Goal: Transaction & Acquisition: Purchase product/service

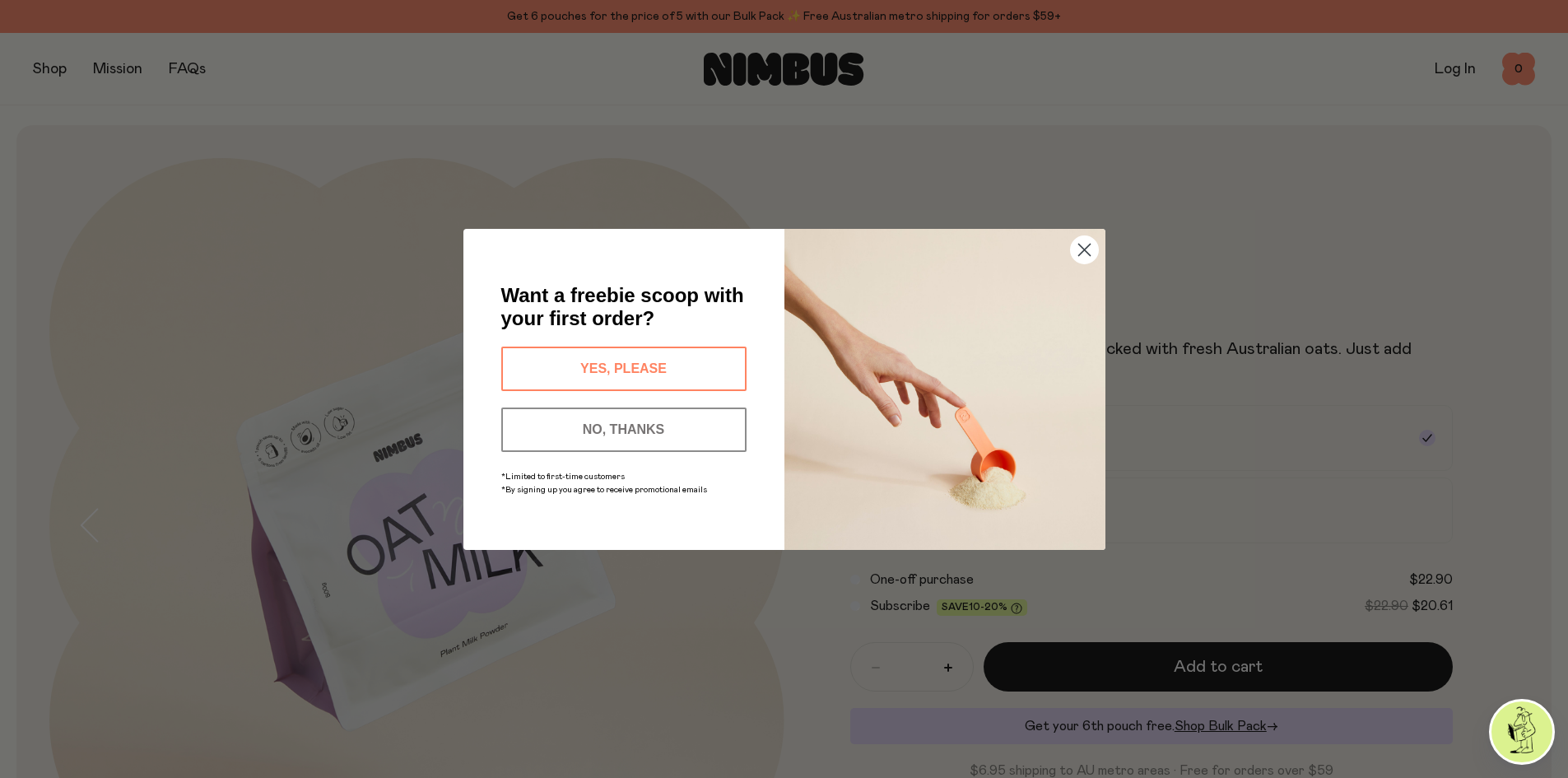
click at [1079, 253] on circle "Close dialog" at bounding box center [1083, 249] width 28 height 28
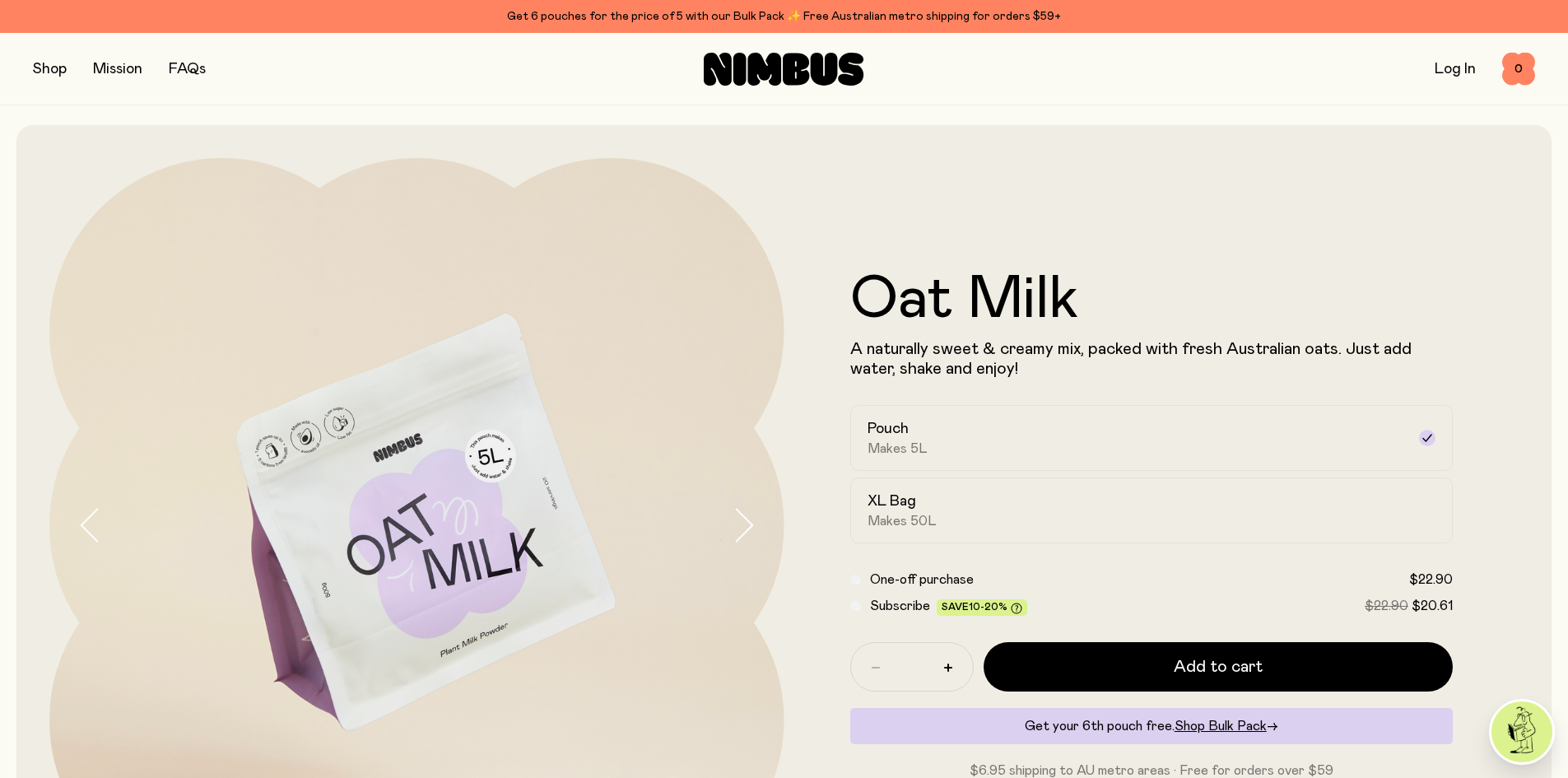
click at [1442, 69] on link "Log In" at bounding box center [1455, 69] width 41 height 15
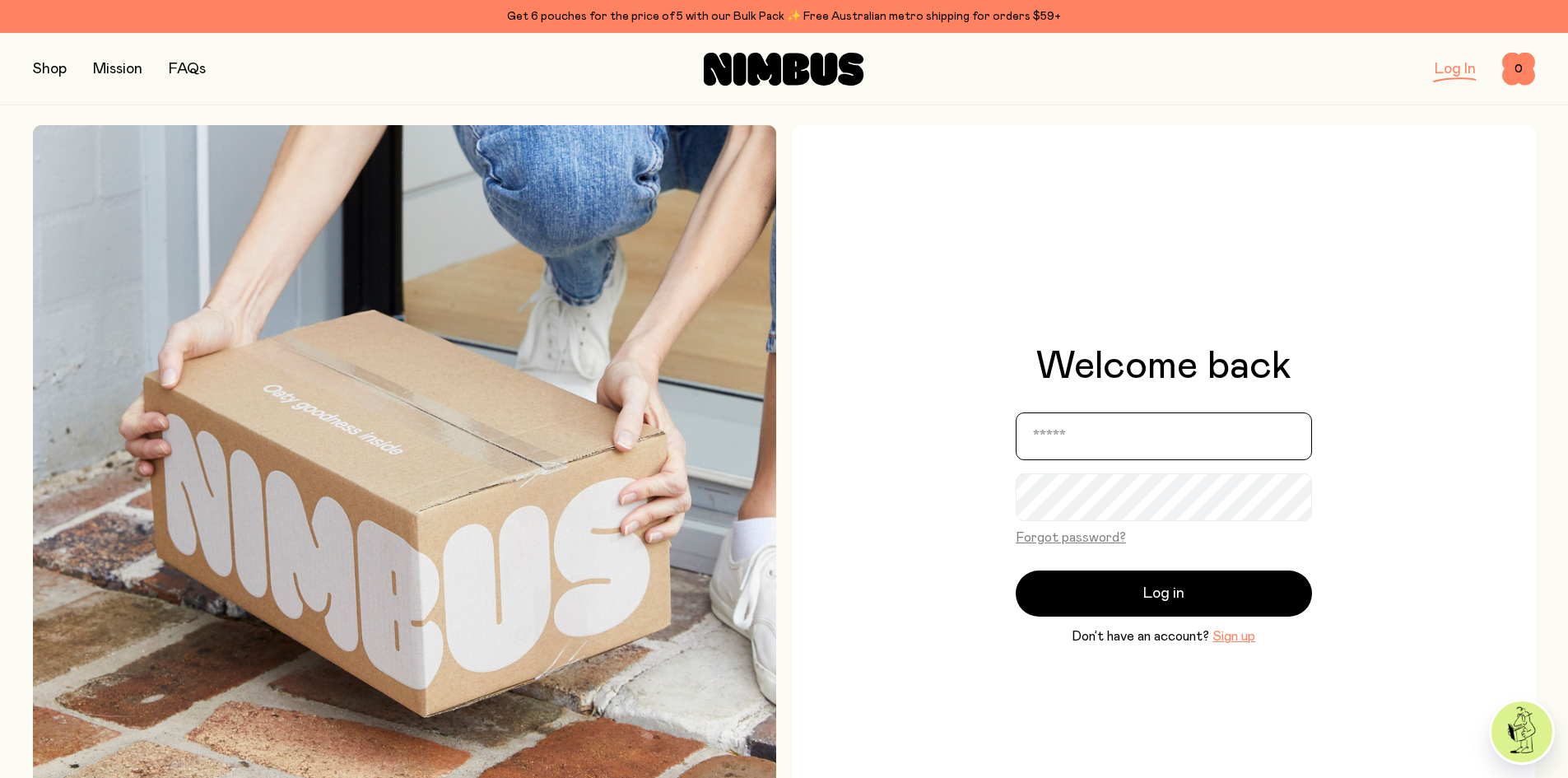
click at [1093, 435] on input "email" at bounding box center [1164, 437] width 297 height 48
type input "**********"
click at [1069, 537] on button "Forgot password?" at bounding box center [1071, 537] width 110 height 20
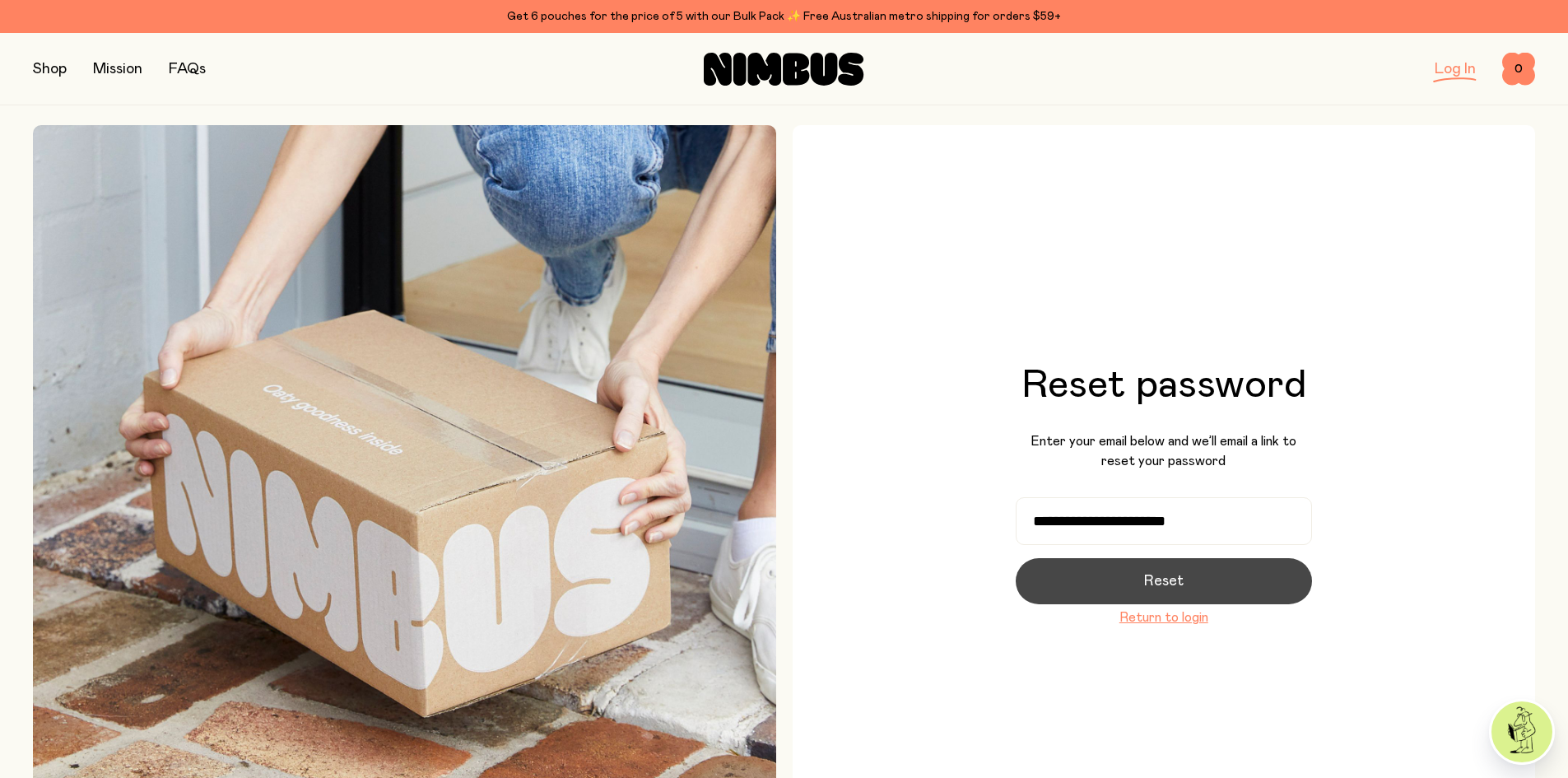
click at [1133, 585] on button "Reset" at bounding box center [1164, 581] width 297 height 46
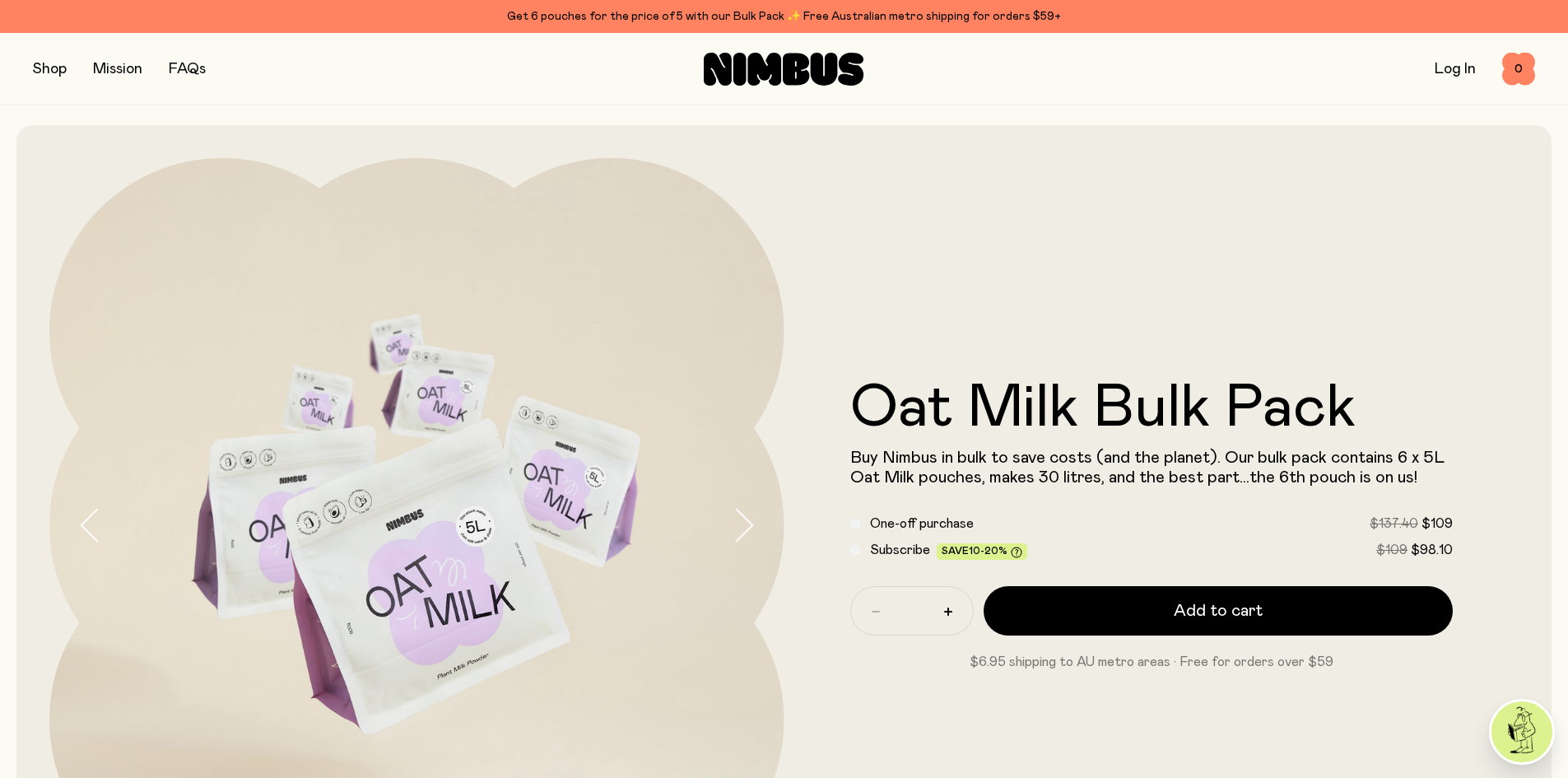
click at [38, 72] on button "button" at bounding box center [49, 69] width 33 height 23
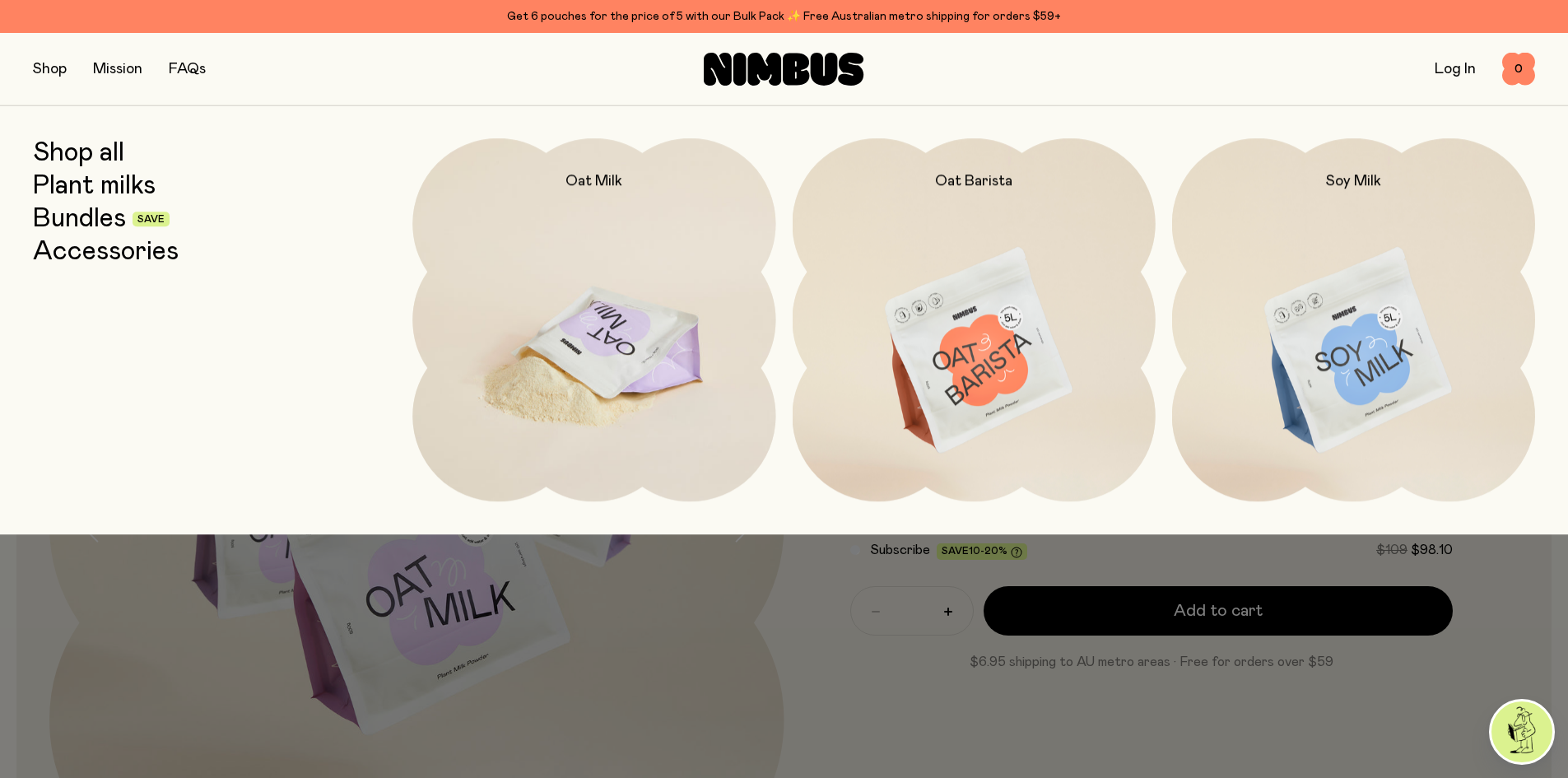
click at [578, 330] on img at bounding box center [594, 351] width 363 height 426
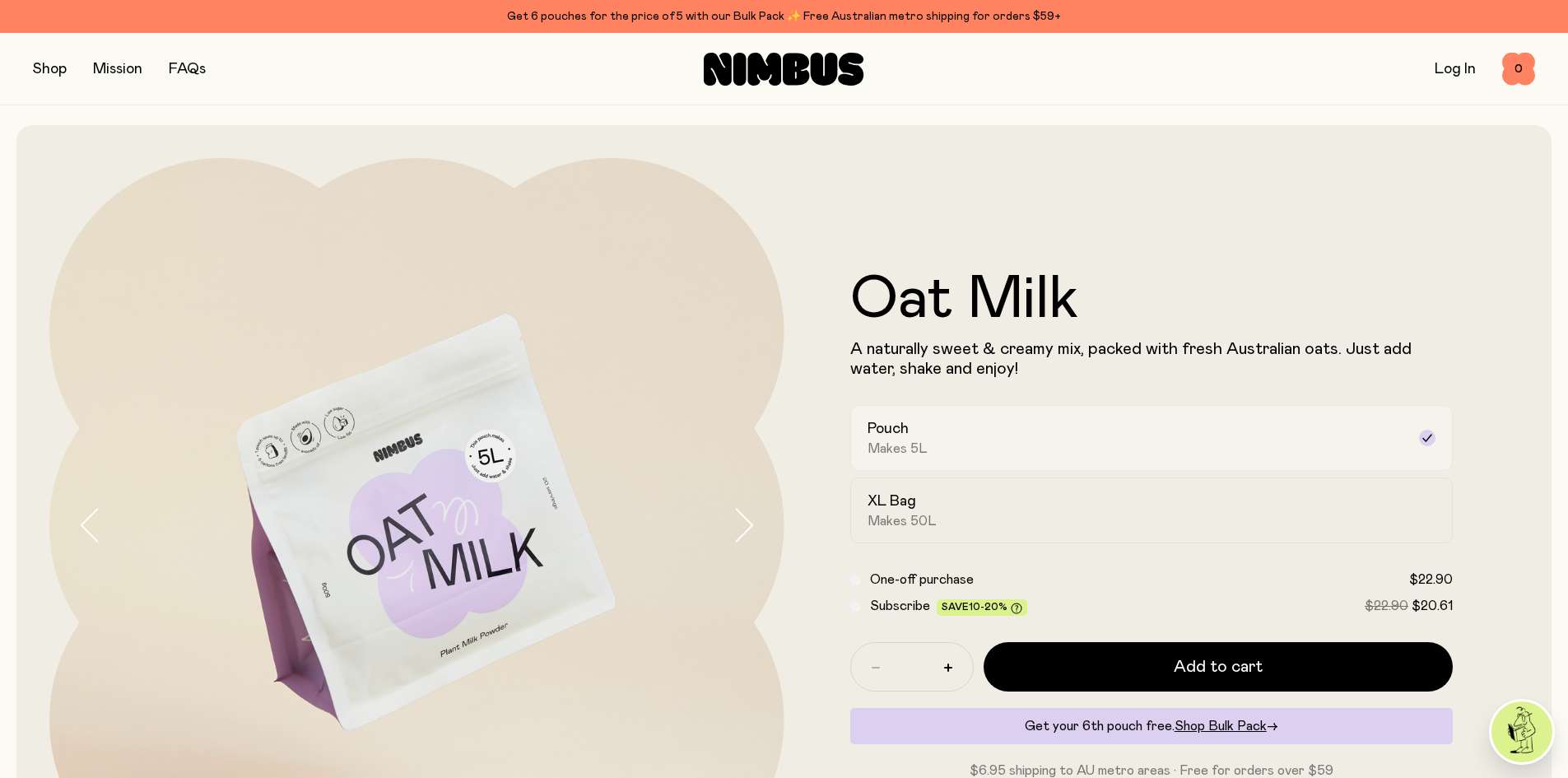
click at [1218, 434] on div "Pouch Makes 5L" at bounding box center [1136, 438] width 539 height 38
click at [1158, 436] on div "Pouch Makes 5L" at bounding box center [1136, 438] width 539 height 38
click at [893, 505] on h2 "XL Bag" at bounding box center [891, 501] width 48 height 20
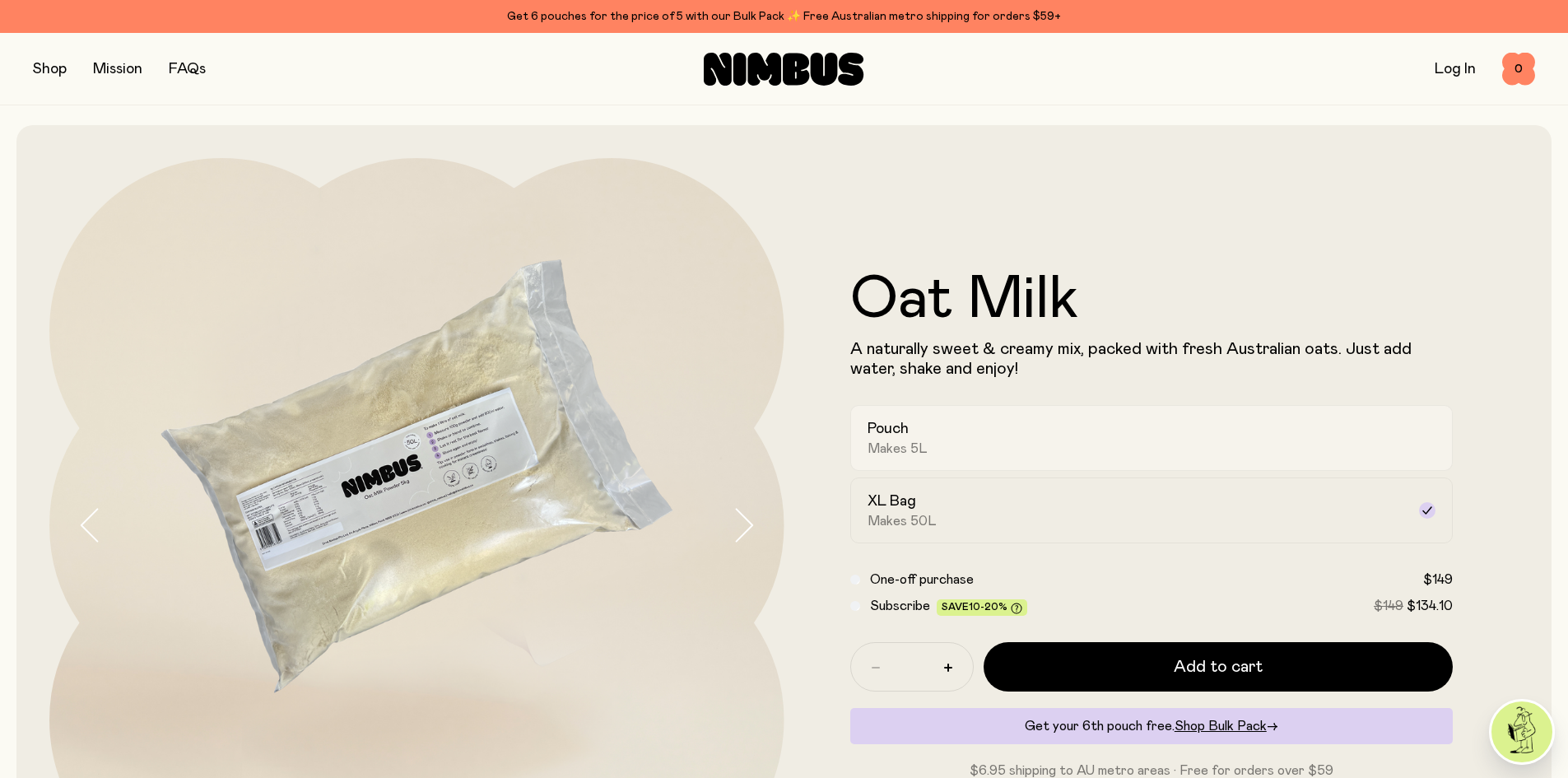
click at [959, 436] on div "Pouch Makes 5L" at bounding box center [1136, 438] width 539 height 38
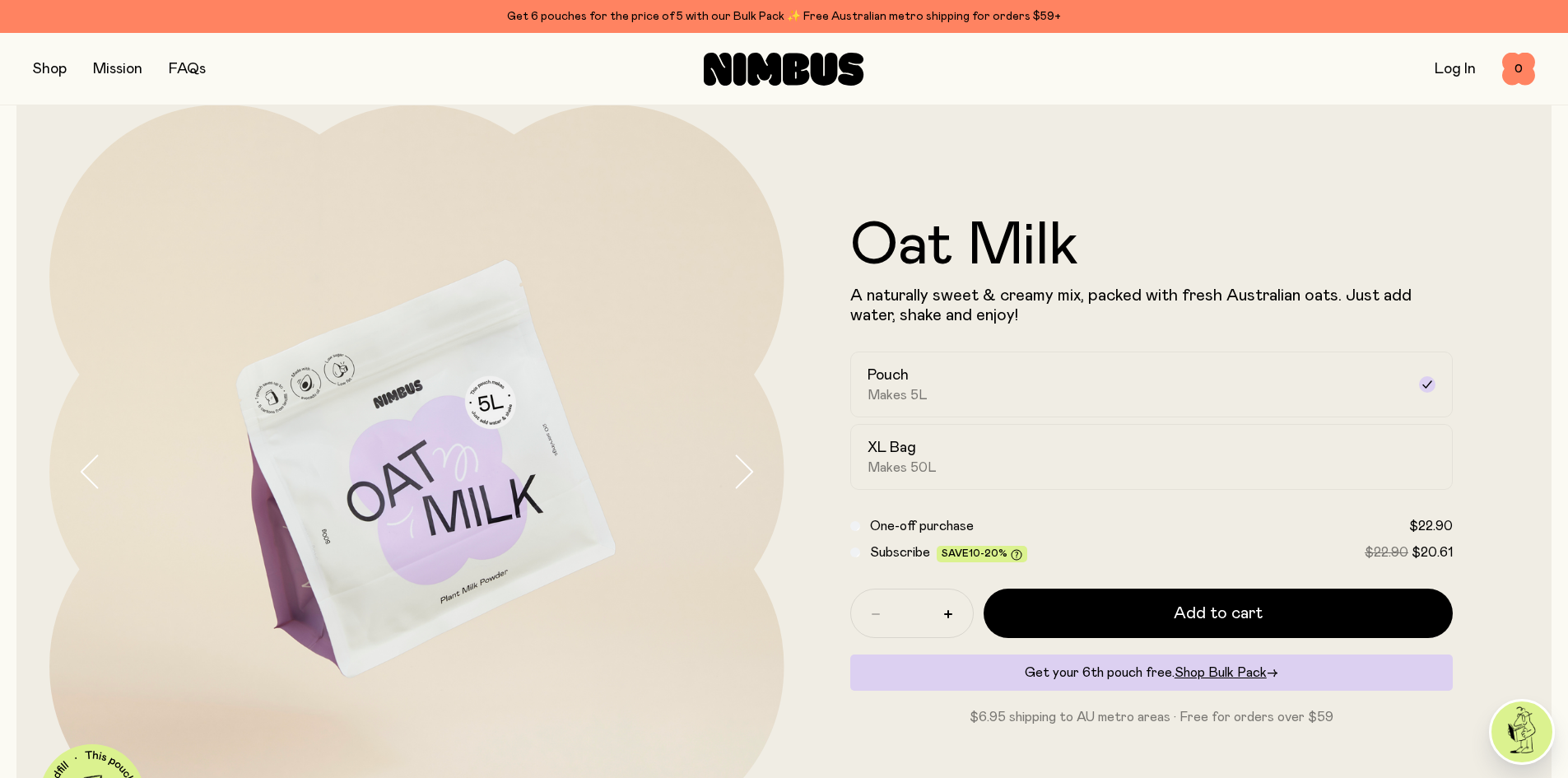
scroll to position [83, 0]
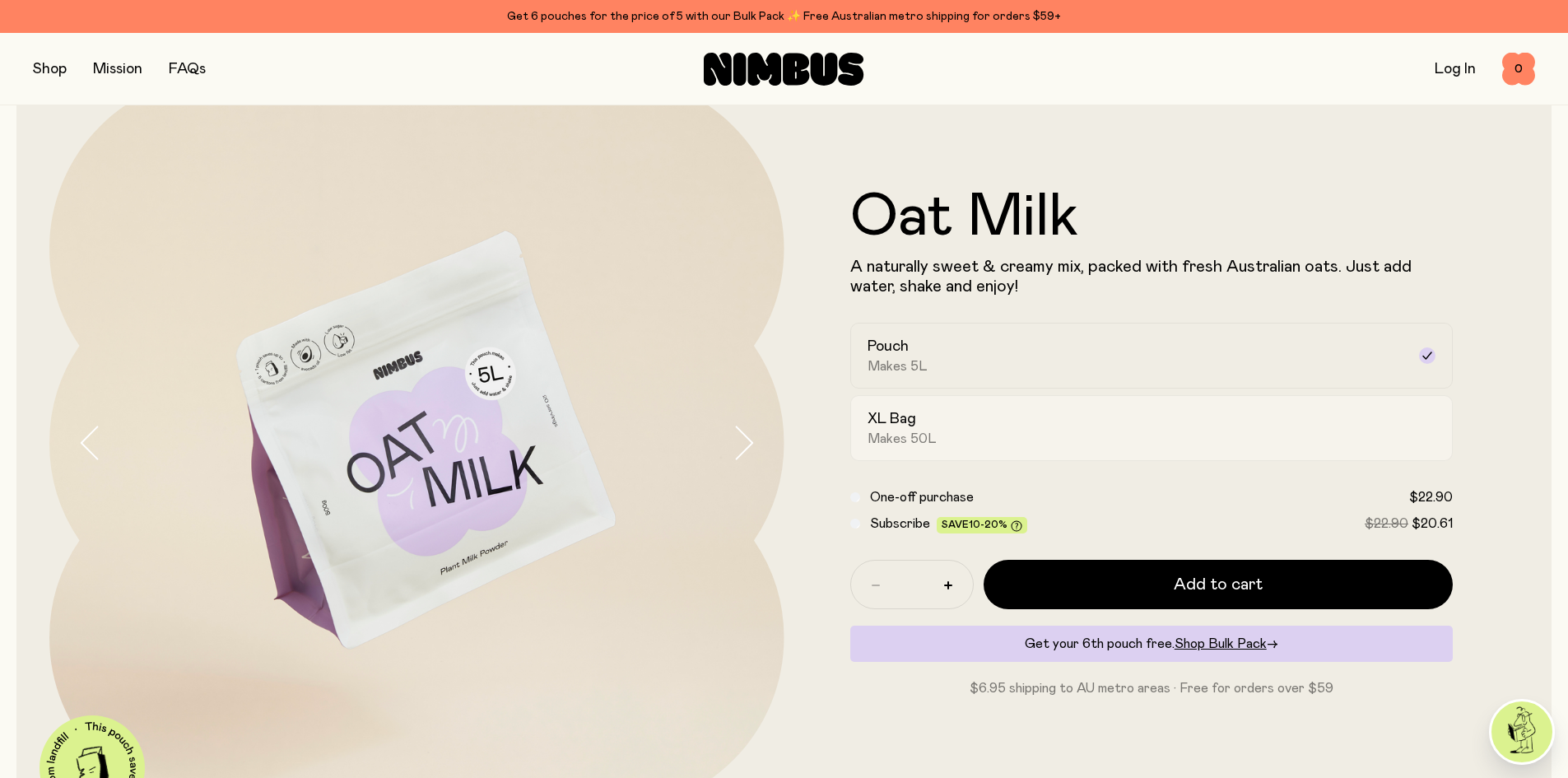
click at [955, 422] on div "XL Bag Makes 50L" at bounding box center [1136, 428] width 539 height 38
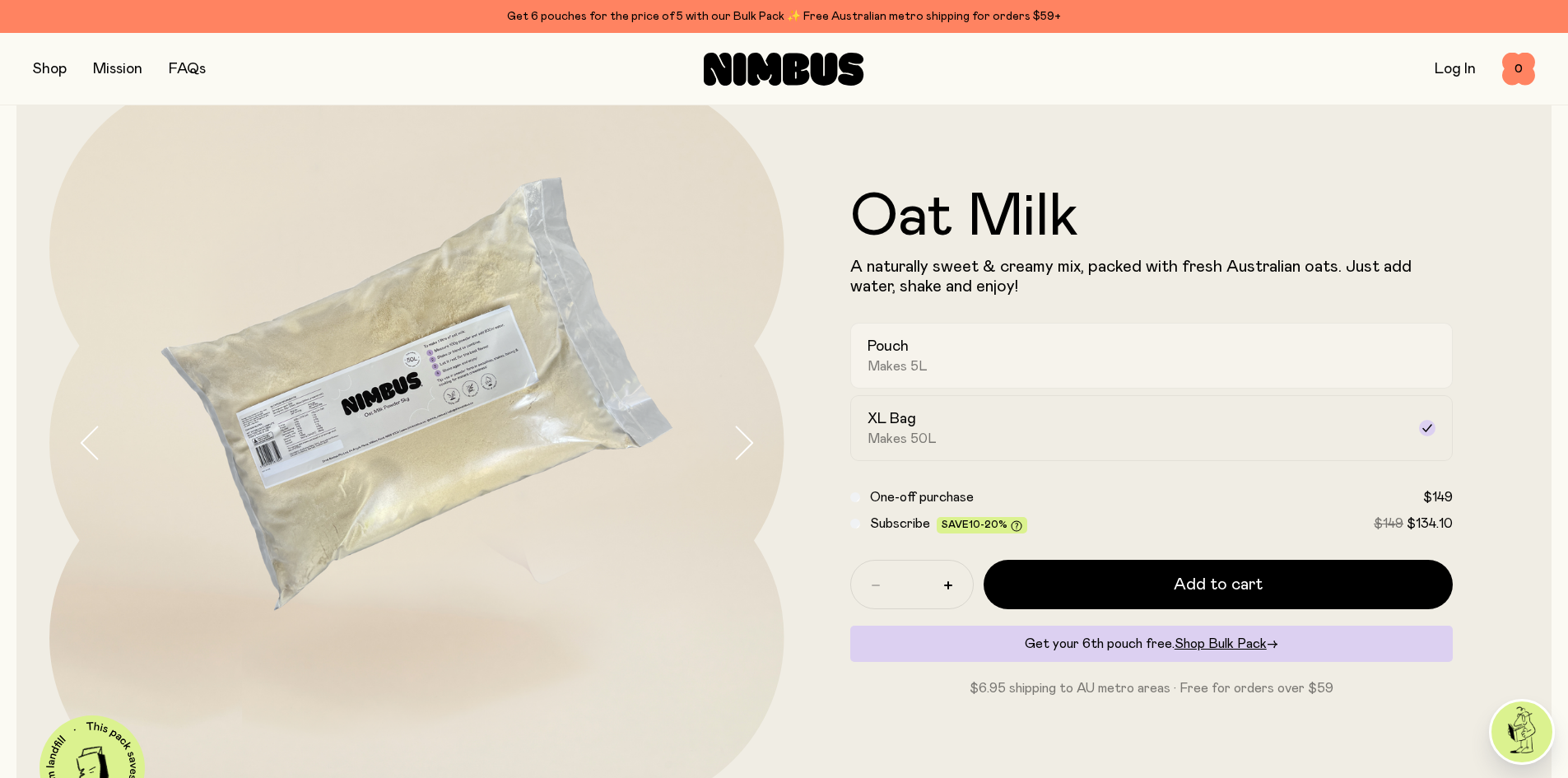
click at [1045, 343] on div "Pouch Makes 5L" at bounding box center [1136, 356] width 539 height 38
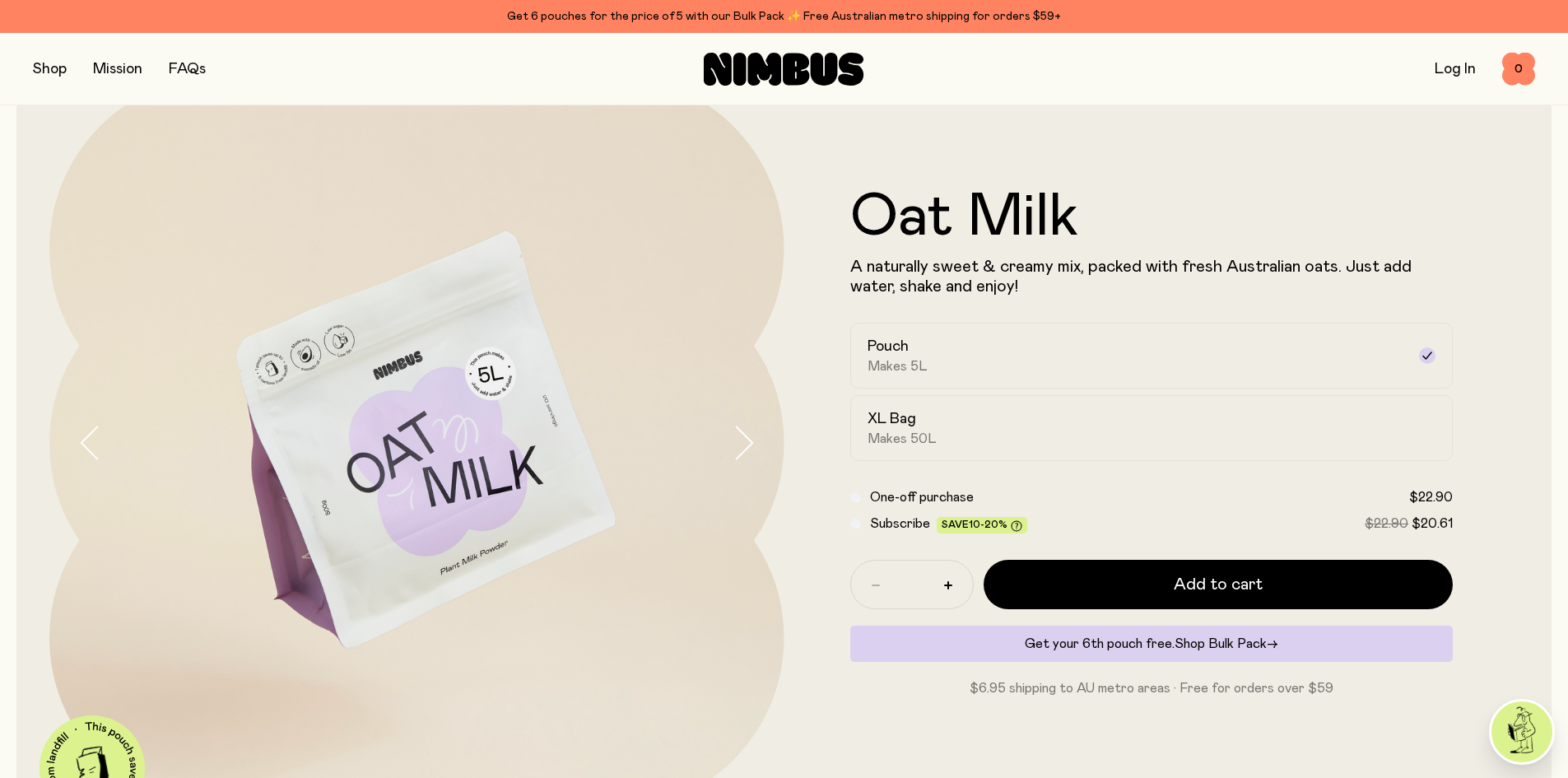
click at [1191, 645] on span "Shop Bulk Pack" at bounding box center [1220, 644] width 92 height 13
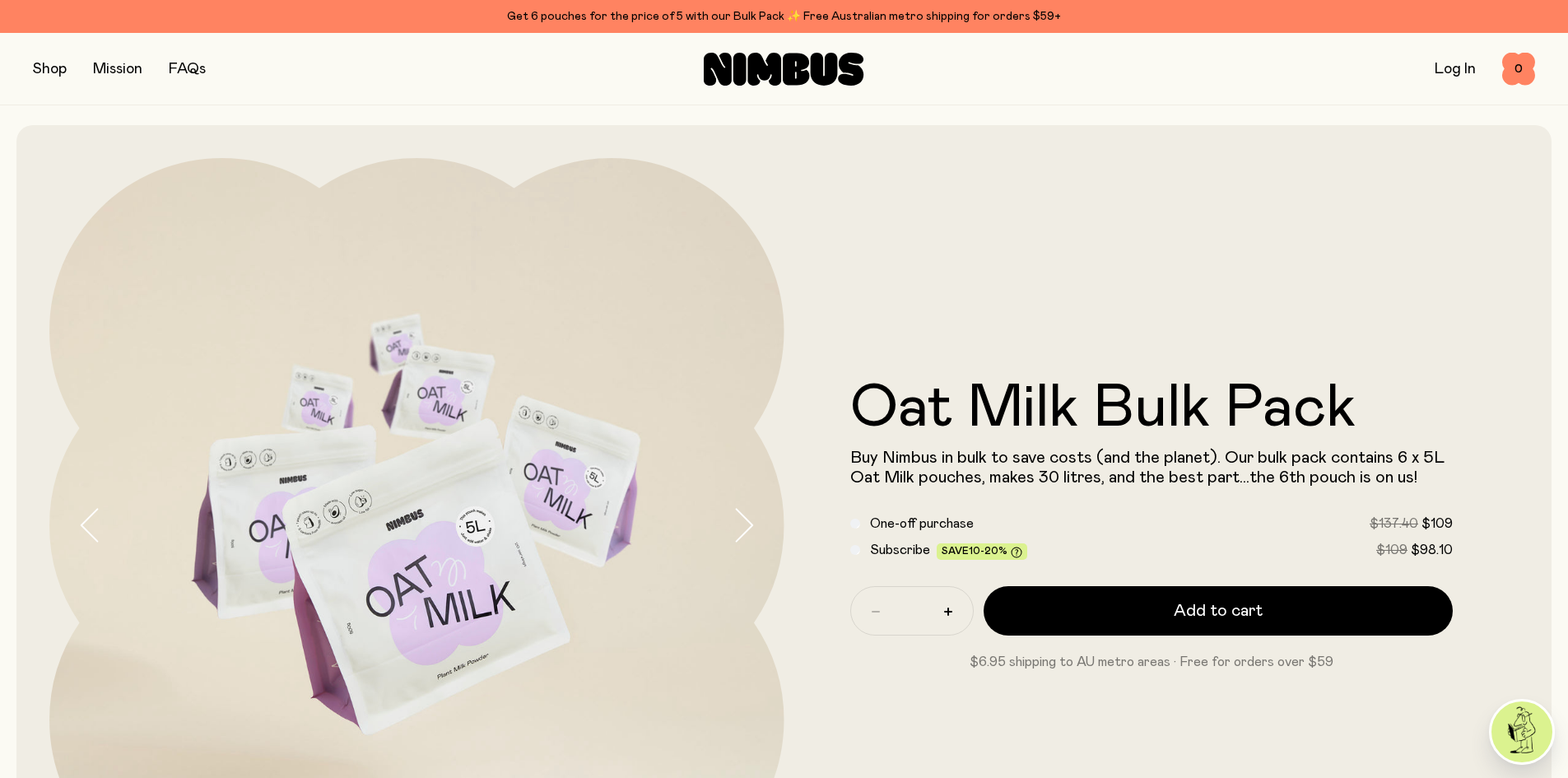
click at [864, 549] on div "Subscribe Save 10-20% $109 $98.10" at bounding box center [1152, 550] width 604 height 20
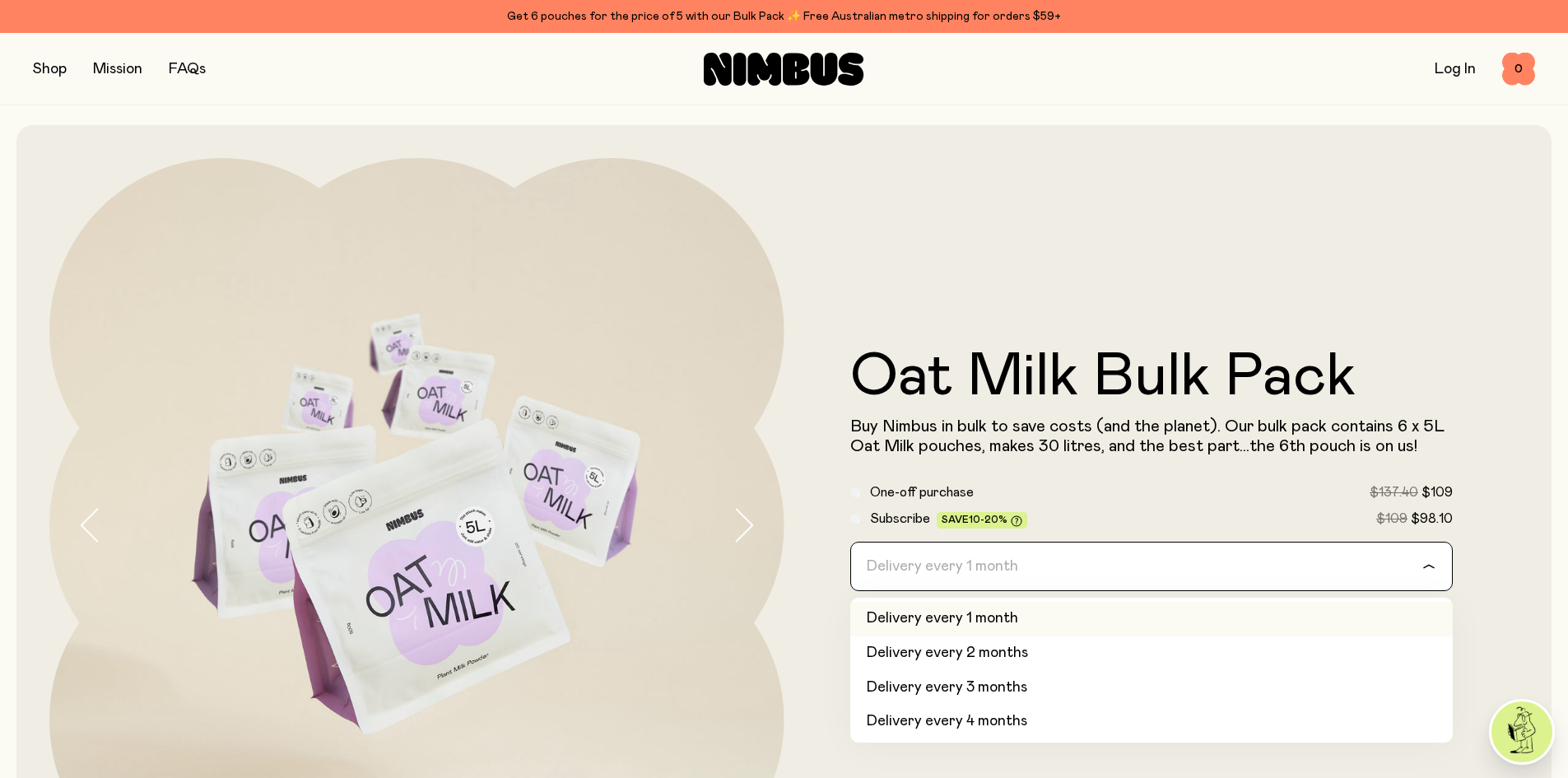
click at [1135, 567] on input "Search for option" at bounding box center [1141, 566] width 561 height 48
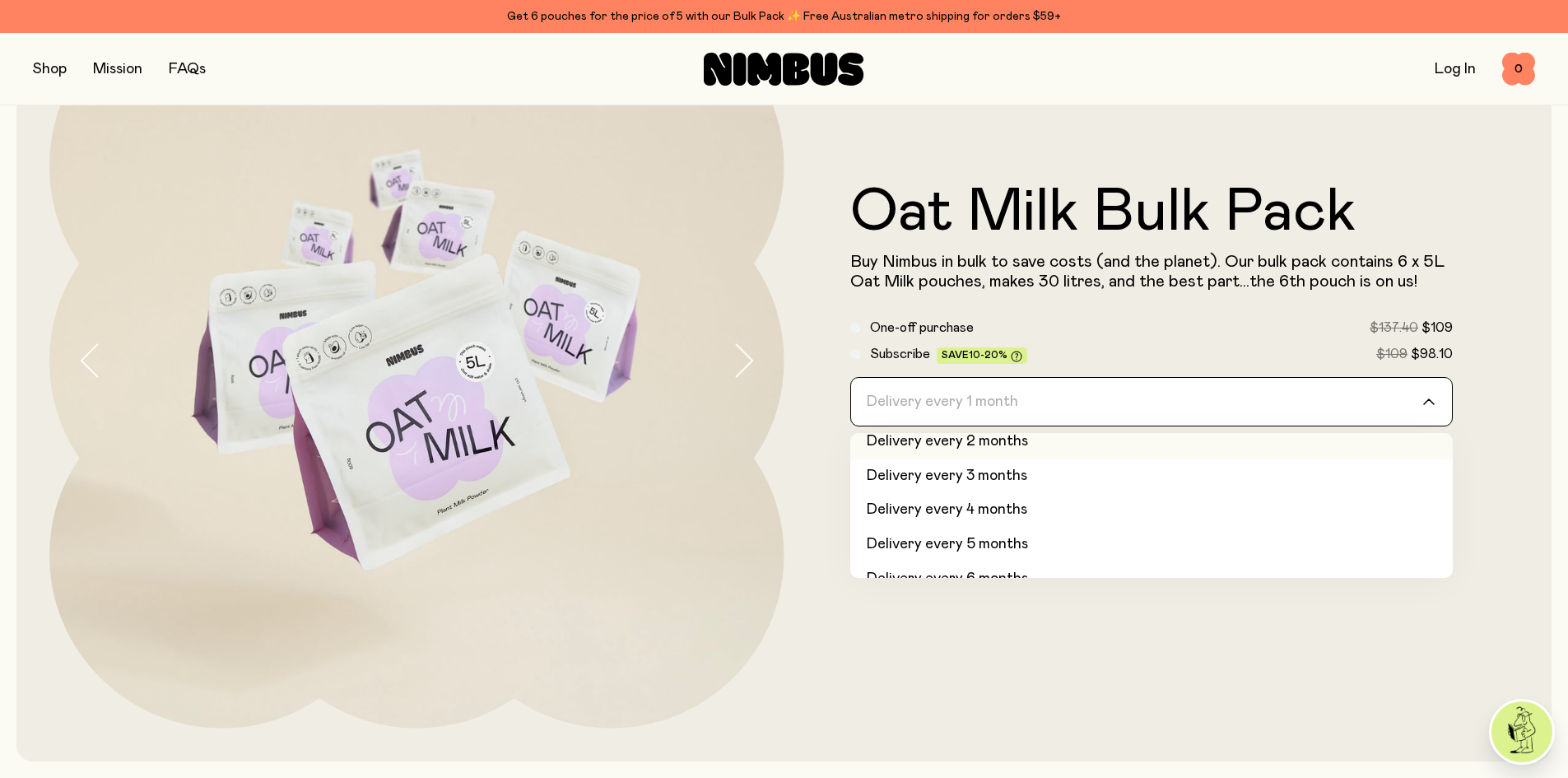
scroll to position [69, 0]
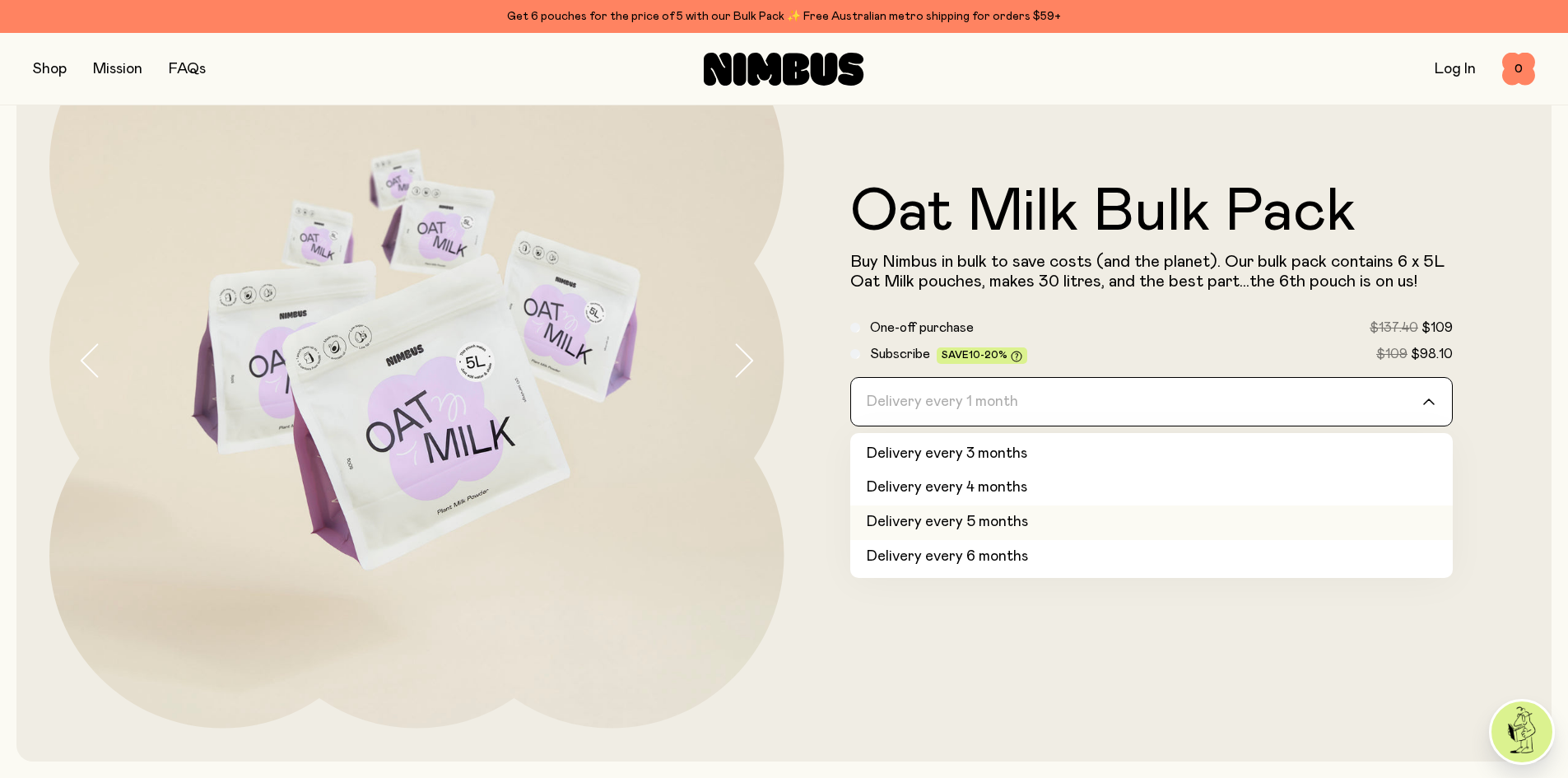
click at [997, 523] on li "Delivery every 5 months" at bounding box center [1152, 523] width 604 height 34
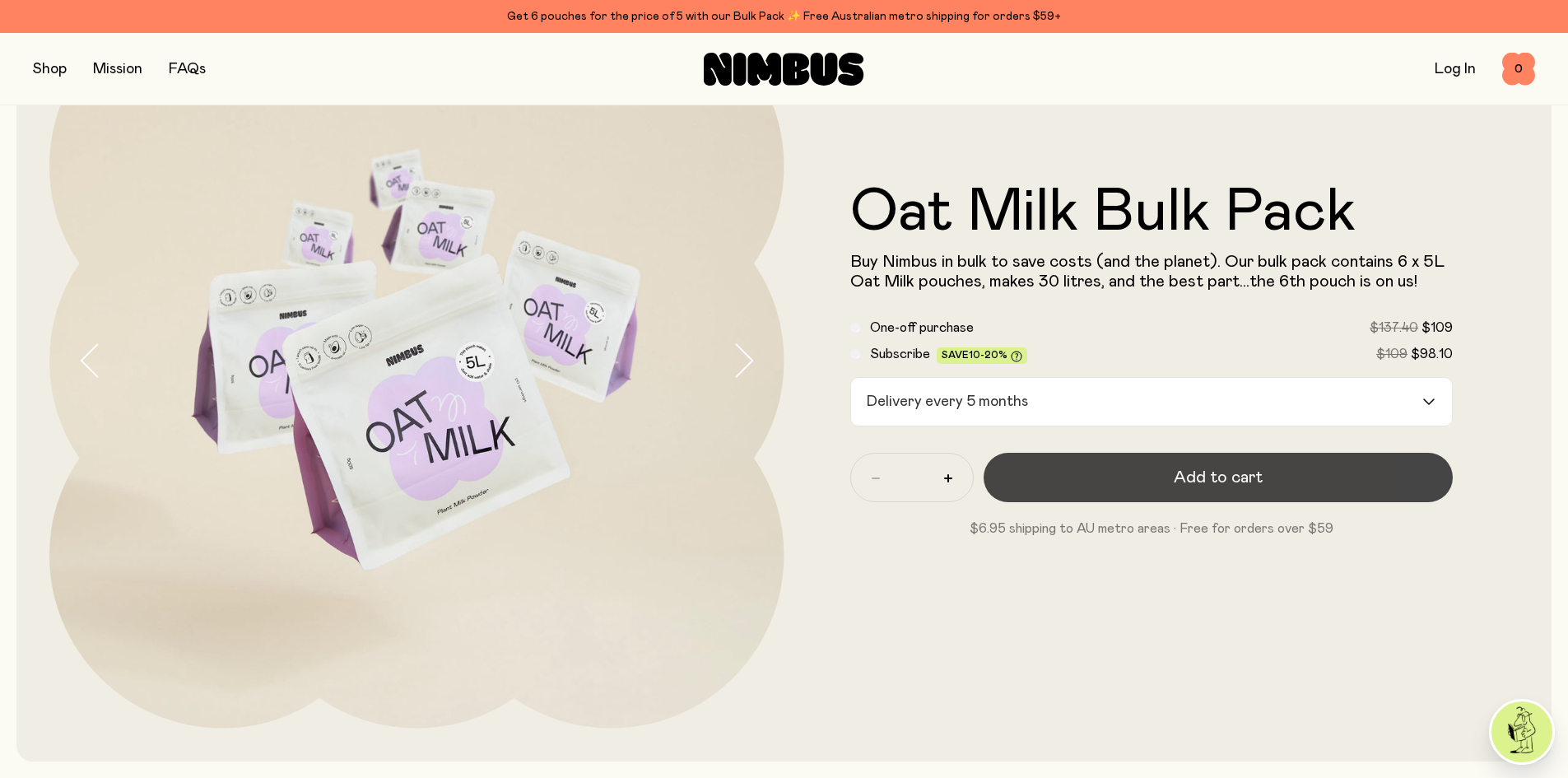
click at [1217, 481] on span "Add to cart" at bounding box center [1217, 477] width 88 height 23
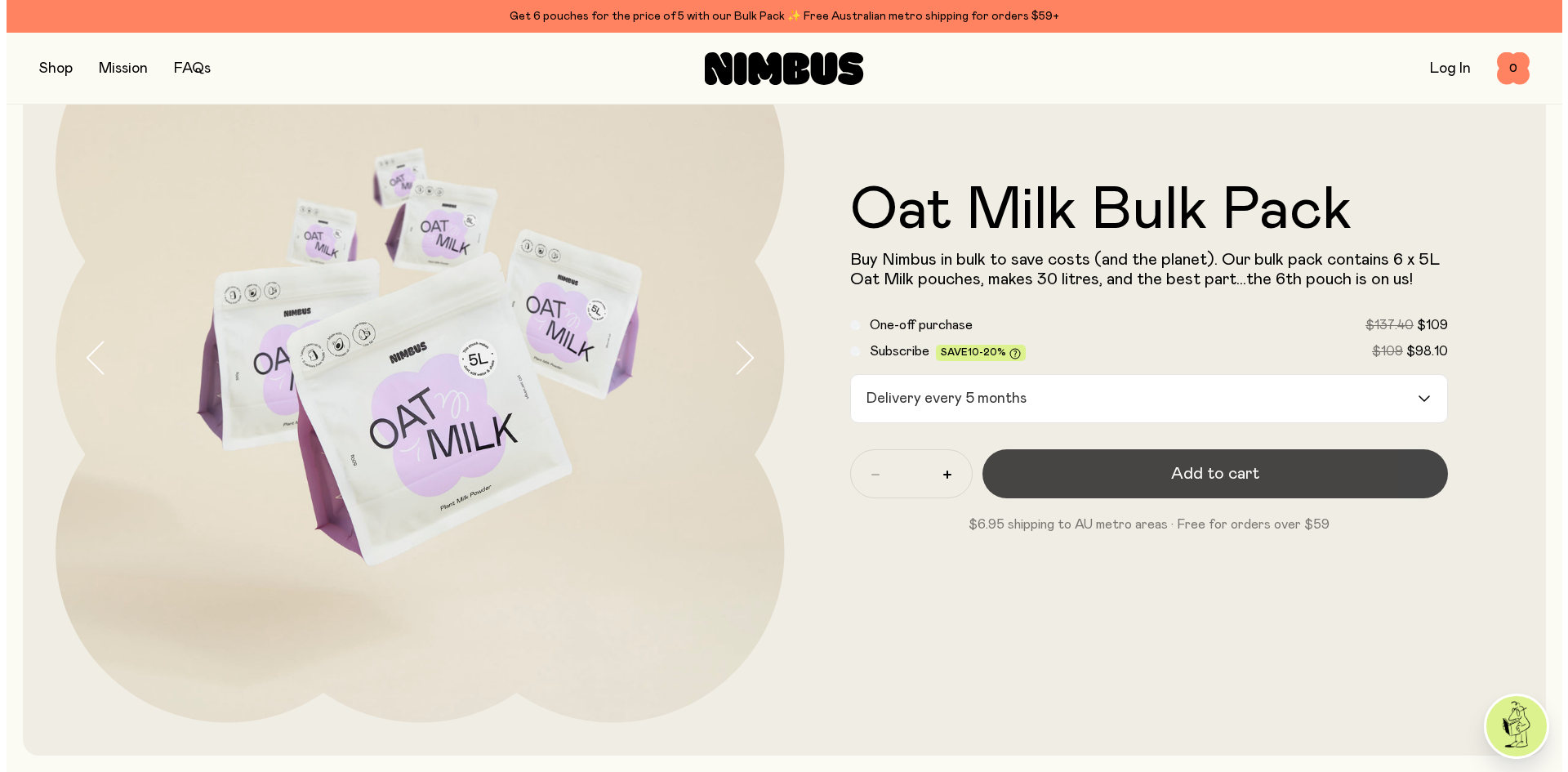
scroll to position [0, 0]
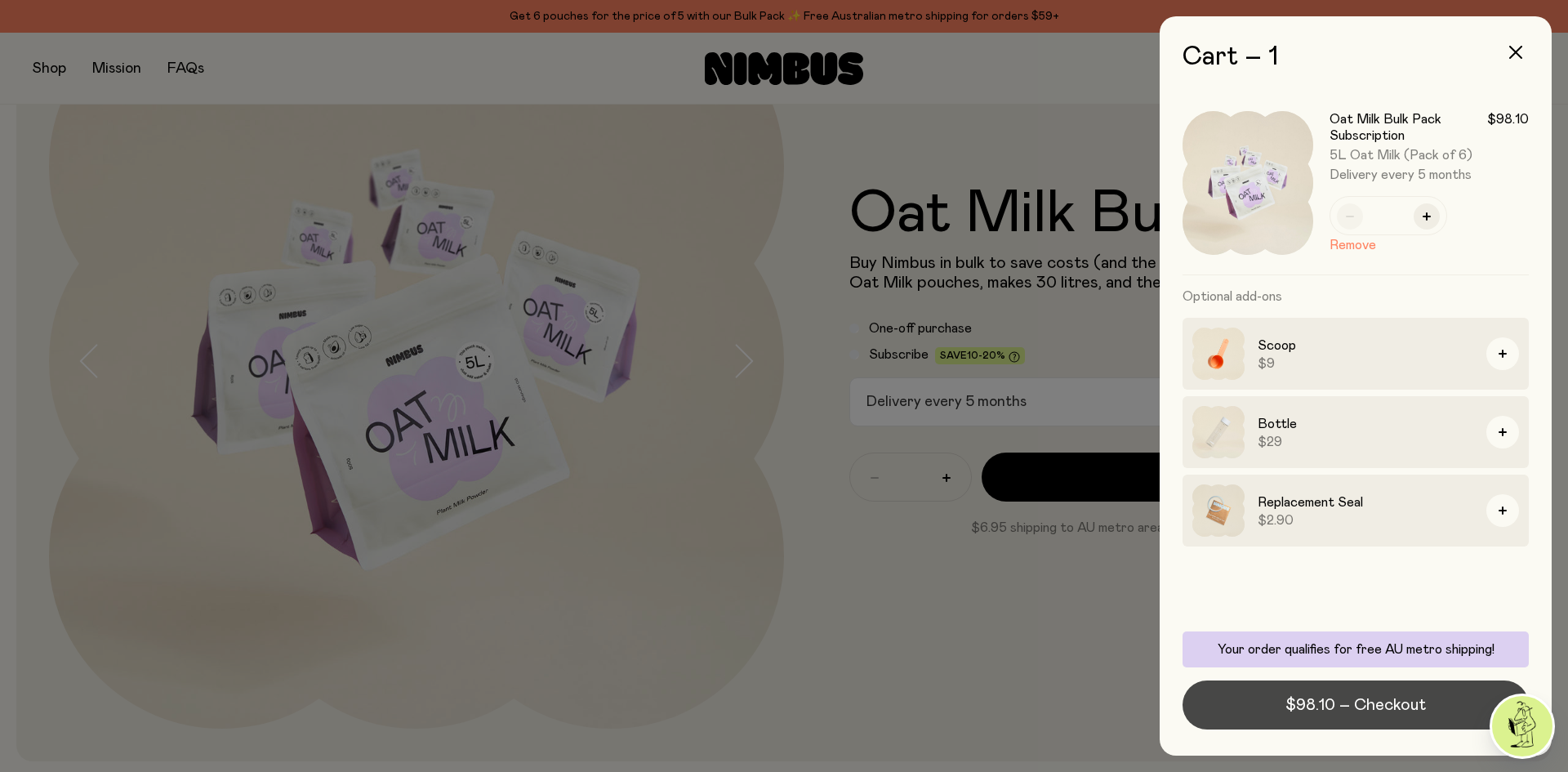
click at [1353, 701] on span "$98.10 – Checkout" at bounding box center [1356, 705] width 141 height 23
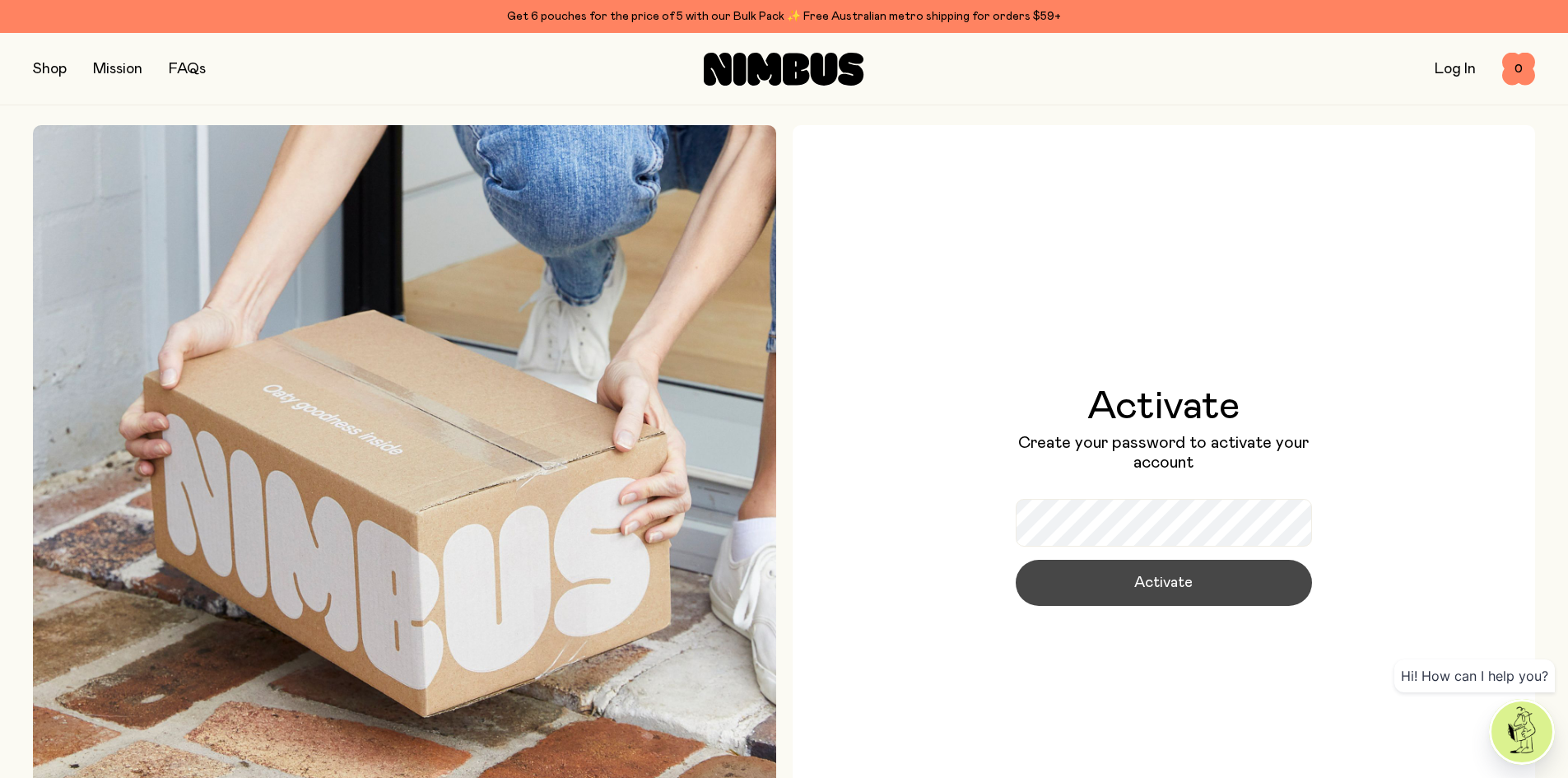
click at [1155, 589] on span "Activate" at bounding box center [1163, 583] width 58 height 23
